Goal: Find specific page/section: Find specific page/section

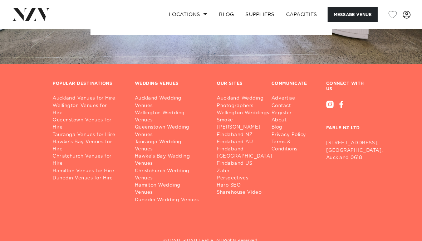
scroll to position [1039, 0]
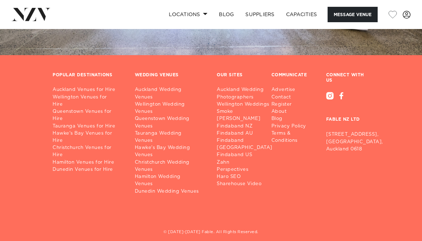
click at [101, 166] on link "Hamilton Venues for Hire" at bounding box center [88, 162] width 71 height 7
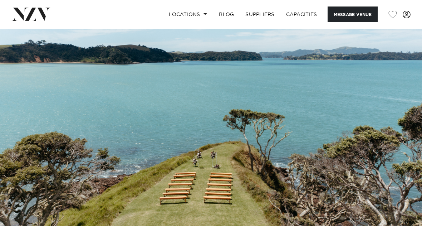
scroll to position [0, 0]
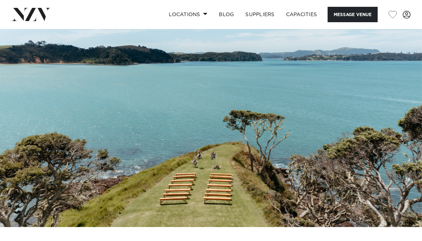
click at [192, 17] on link "Locations" at bounding box center [188, 14] width 50 height 15
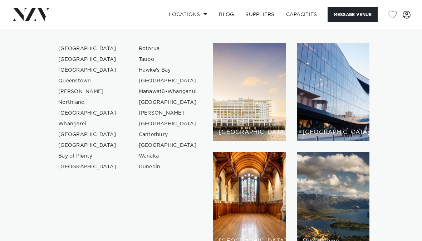
scroll to position [93, 0]
click at [92, 118] on link "[GEOGRAPHIC_DATA]" at bounding box center [88, 113] width 70 height 11
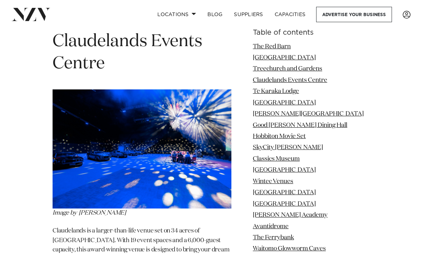
scroll to position [1641, 0]
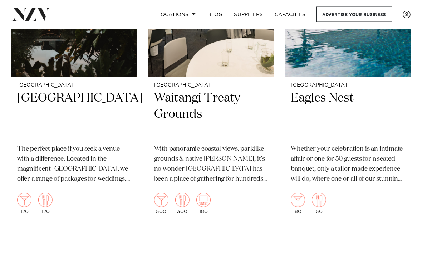
scroll to position [742, 0]
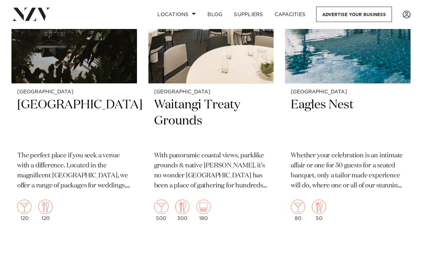
click at [193, 98] on h2 "Waitangi Treaty Grounds" at bounding box center [211, 122] width 114 height 48
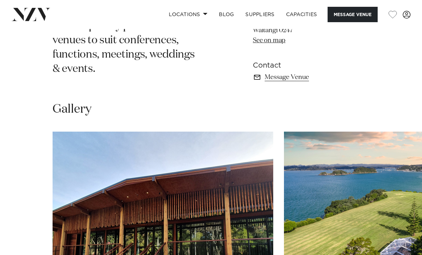
scroll to position [455, 0]
